Goal: Information Seeking & Learning: Learn about a topic

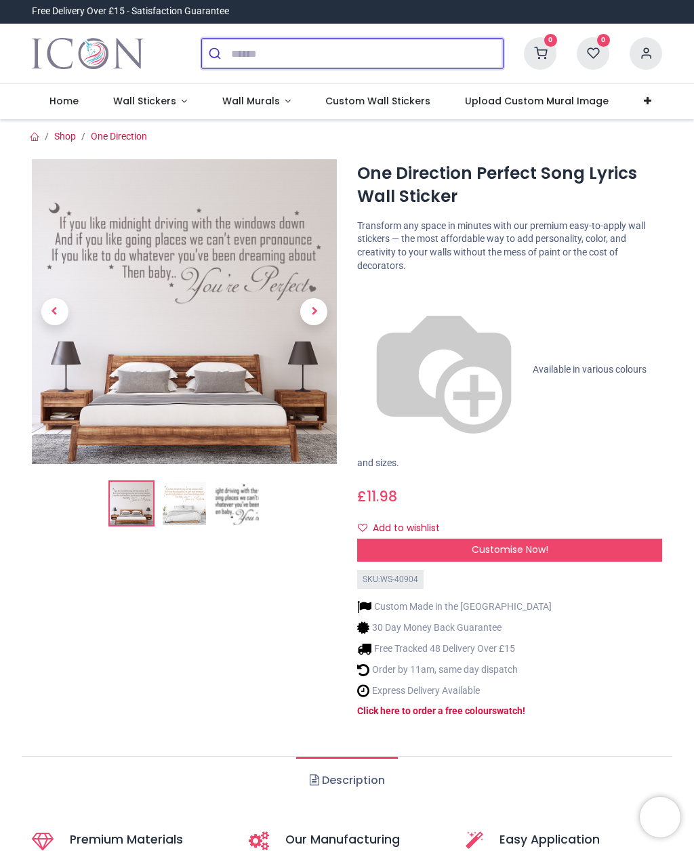
click at [249, 58] on input "search" at bounding box center [367, 54] width 272 height 30
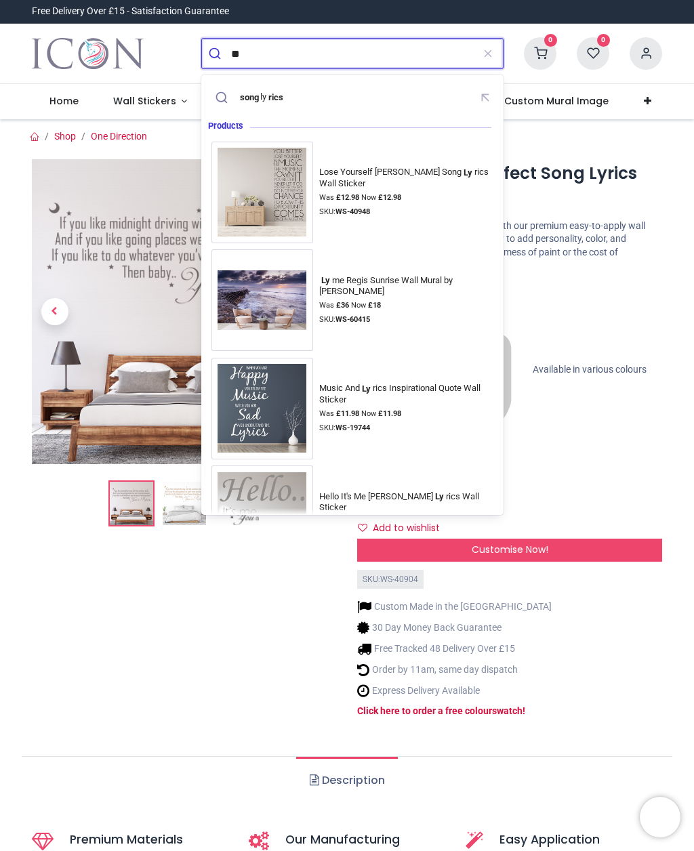
type input "*"
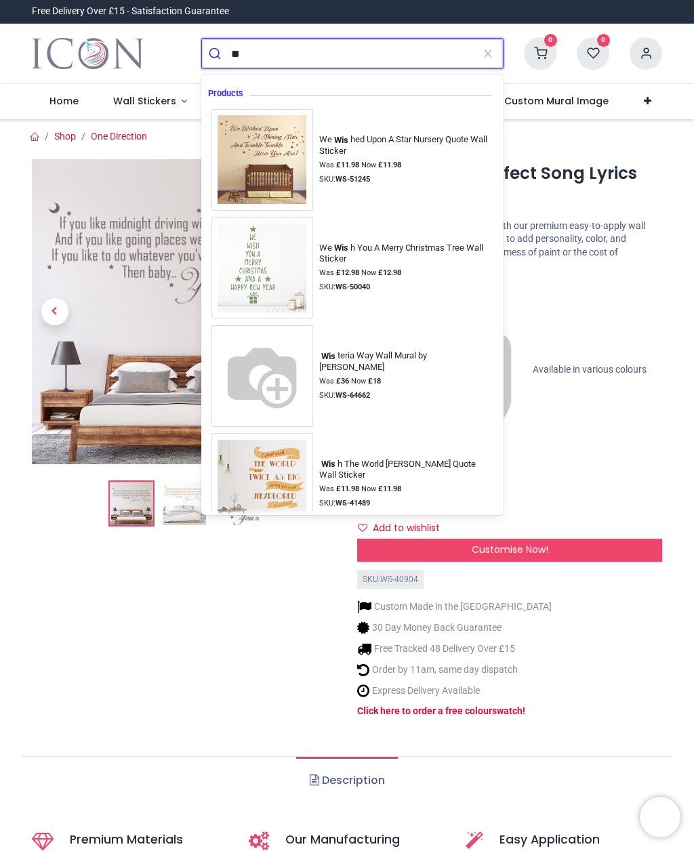
type input "*"
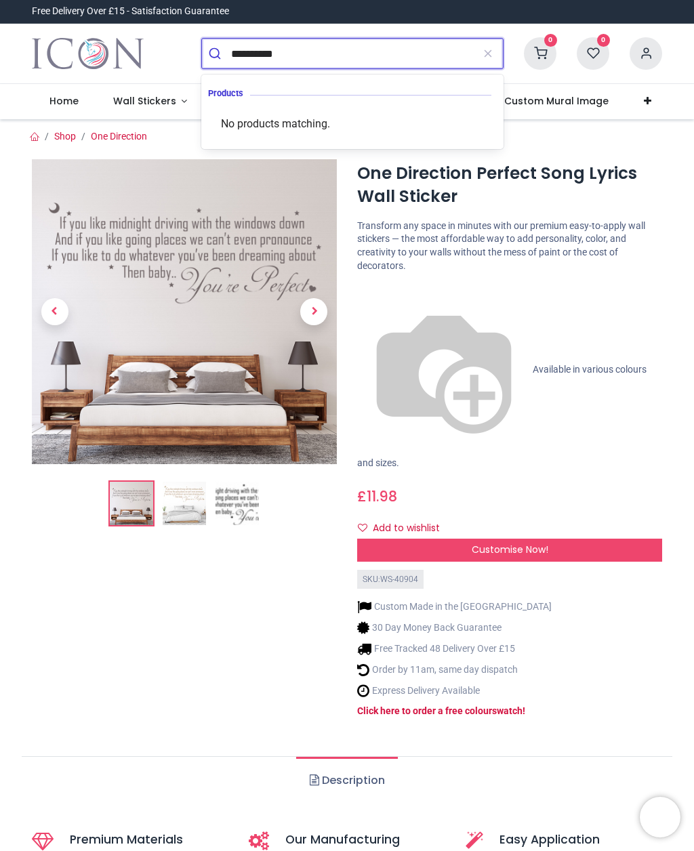
type input "**********"
click at [216, 54] on button "submit" at bounding box center [216, 54] width 29 height 30
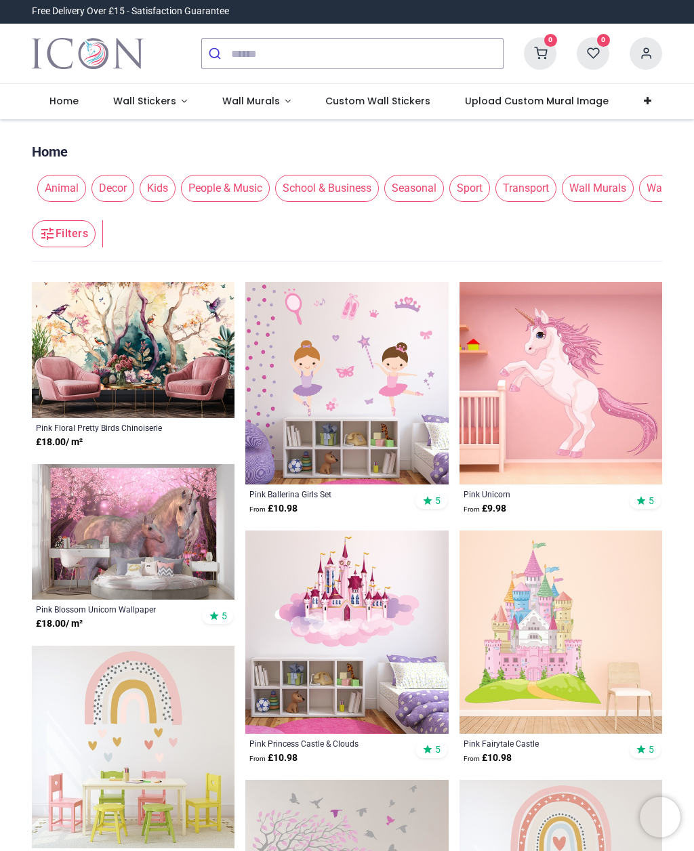
click at [245, 196] on span "People & Music" at bounding box center [225, 188] width 89 height 27
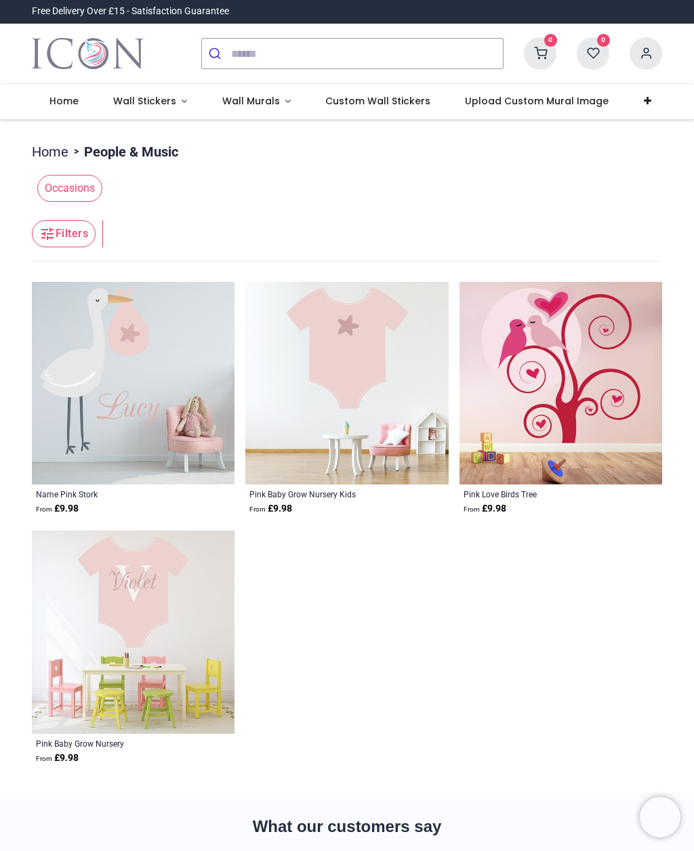
click at [399, 98] on span "Custom Wall Stickers" at bounding box center [377, 101] width 105 height 14
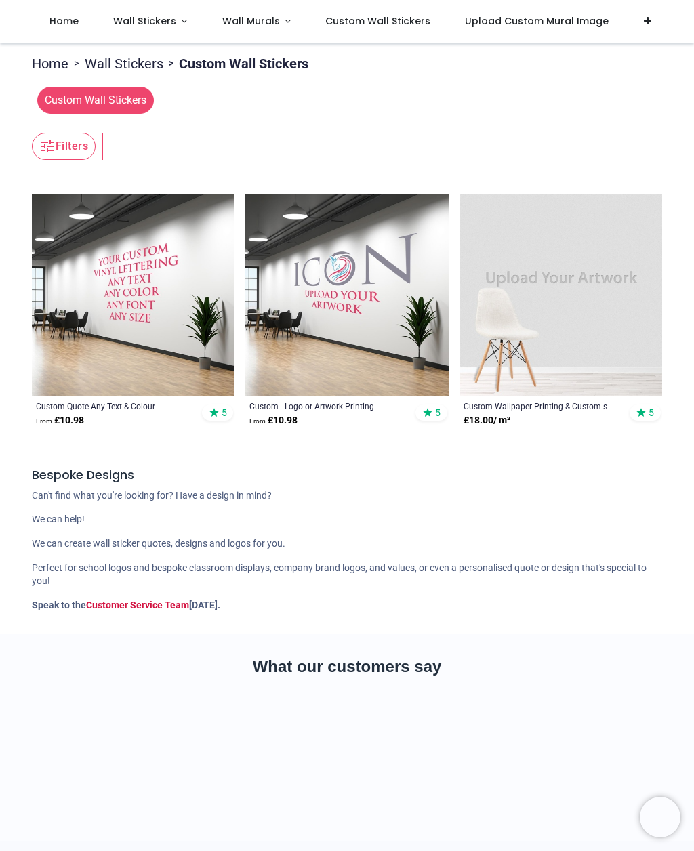
scroll to position [174, 0]
